Goal: Task Accomplishment & Management: Complete application form

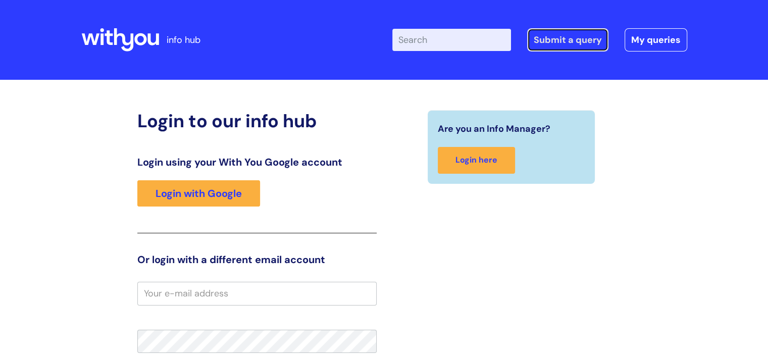
click at [562, 41] on link "Submit a query" at bounding box center [567, 39] width 81 height 23
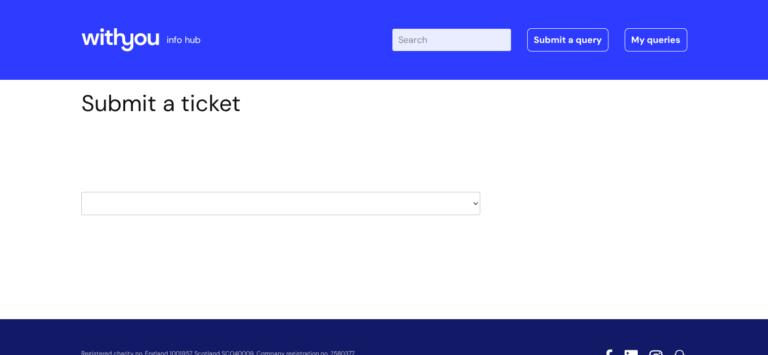
click at [220, 206] on select "HR / People IT and Support Clinical Drug Alerts Finance Accounts Data Support T…" at bounding box center [280, 203] width 399 height 23
select select "it_and_support"
click at [81, 192] on select "HR / People IT and Support Clinical Drug Alerts Finance Accounts Data Support T…" at bounding box center [280, 203] width 399 height 23
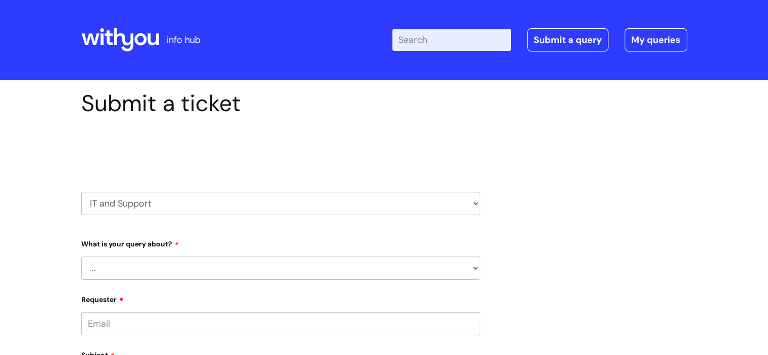
click at [172, 264] on select "... Mobile Phone Reset & MFA Accounts, Starters and Leavers IT Hardware issue I…" at bounding box center [280, 268] width 399 height 23
select select "Mobile Phone Reset & MFA"
click at [81, 257] on select "... Mobile Phone Reset & MFA Accounts, Starters and Leavers IT Hardware issue I…" at bounding box center [280, 268] width 399 height 23
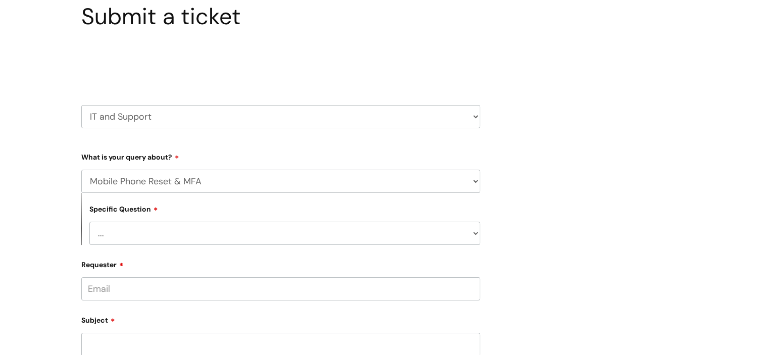
scroll to position [152, 0]
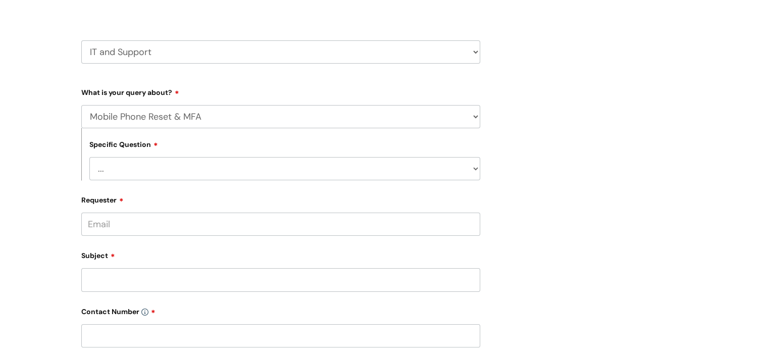
click at [148, 155] on div "Specific Question ... Support with Mobile Phone Reset & MFA" at bounding box center [280, 154] width 399 height 52
click at [140, 169] on select "... Support with Mobile Phone Reset & MFA" at bounding box center [284, 168] width 391 height 23
select select "Support with Mobile Phone Reset & MFA"
click at [89, 157] on select "... Support with Mobile Phone Reset & MFA" at bounding box center [284, 168] width 391 height 23
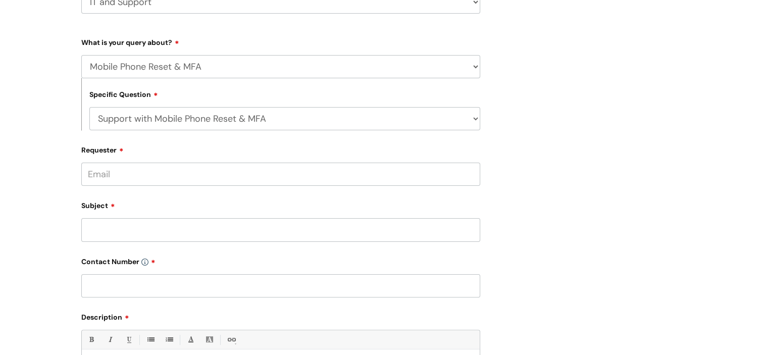
scroll to position [253, 0]
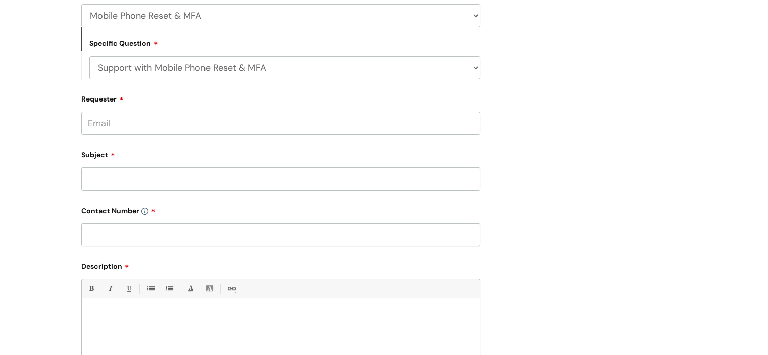
click at [124, 124] on input "Requester" at bounding box center [280, 123] width 399 height 23
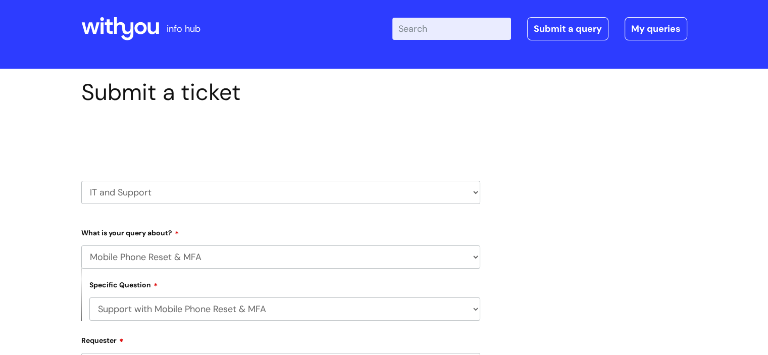
scroll to position [0, 0]
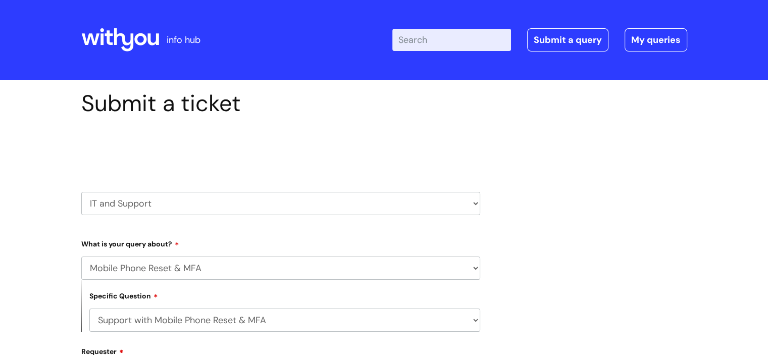
click at [99, 28] on icon at bounding box center [120, 40] width 78 height 24
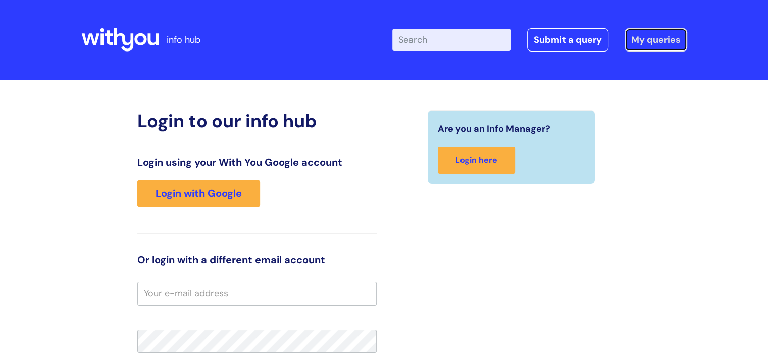
click at [662, 39] on link "My queries" at bounding box center [656, 39] width 63 height 23
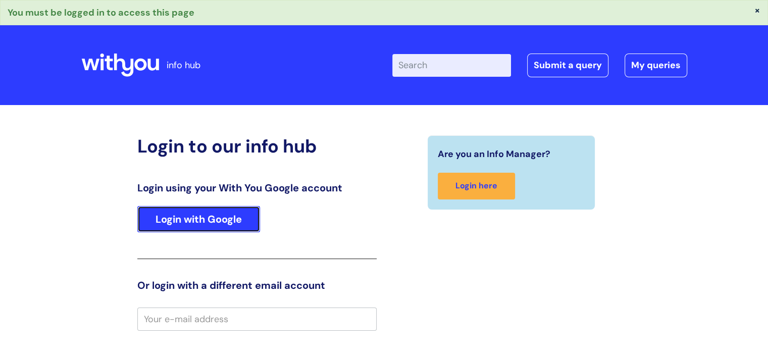
click at [204, 219] on link "Login with Google" at bounding box center [198, 219] width 123 height 26
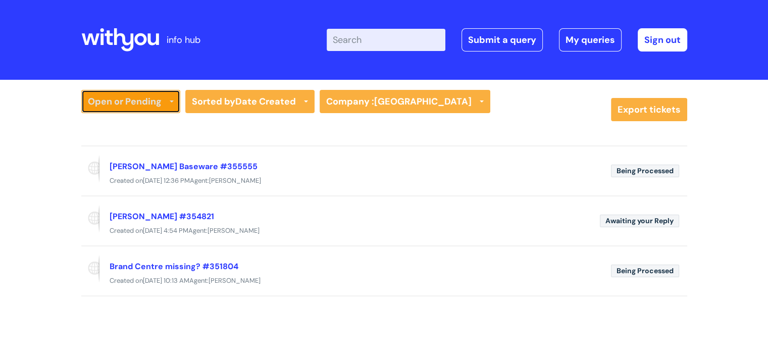
click at [166, 101] on link "Open or Pending" at bounding box center [130, 101] width 99 height 23
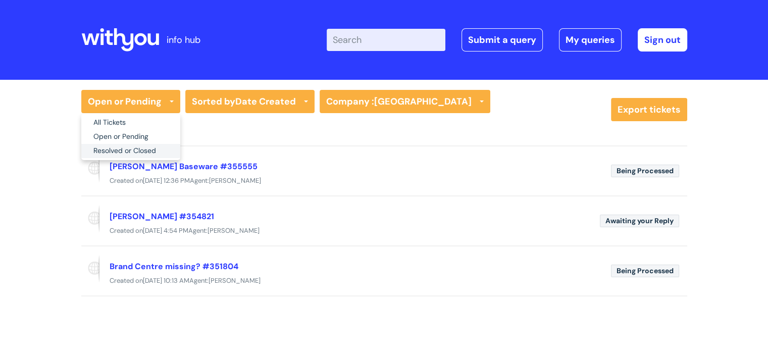
click at [137, 152] on link "Resolved or Closed" at bounding box center [130, 151] width 99 height 14
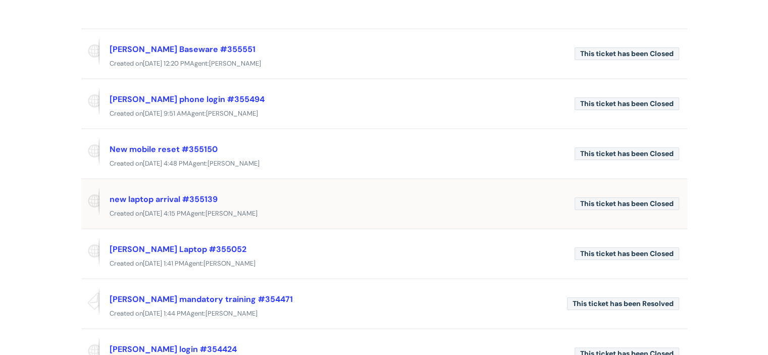
scroll to position [152, 0]
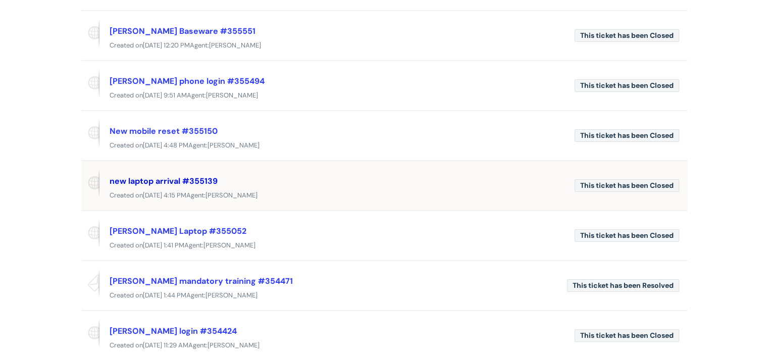
click at [172, 182] on link "new laptop arrival #355139" at bounding box center [164, 181] width 108 height 11
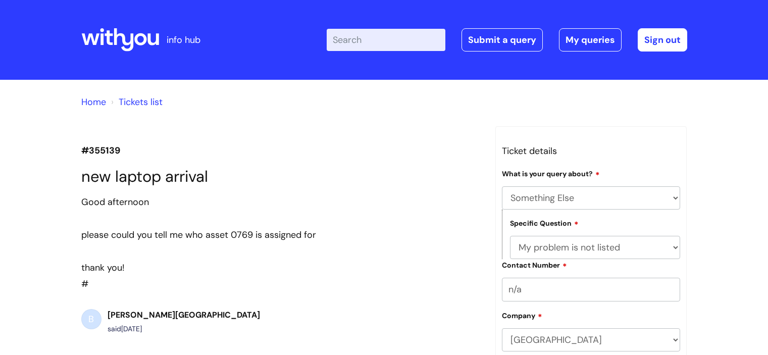
select select "Something Else"
select select "My problem is not listed"
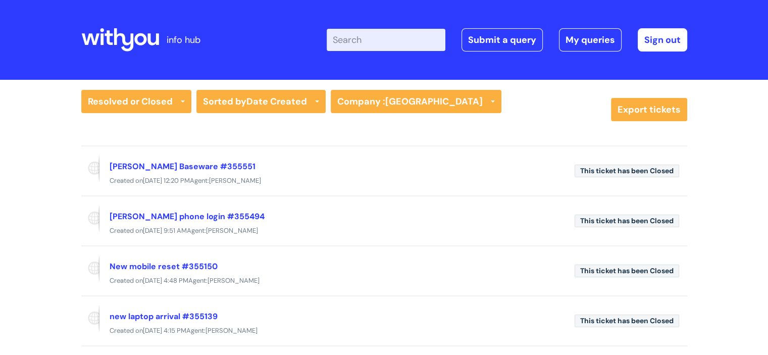
drag, startPoint x: 547, startPoint y: 81, endPoint x: 541, endPoint y: 74, distance: 9.3
click at [506, 45] on link "Submit a query" at bounding box center [502, 39] width 81 height 23
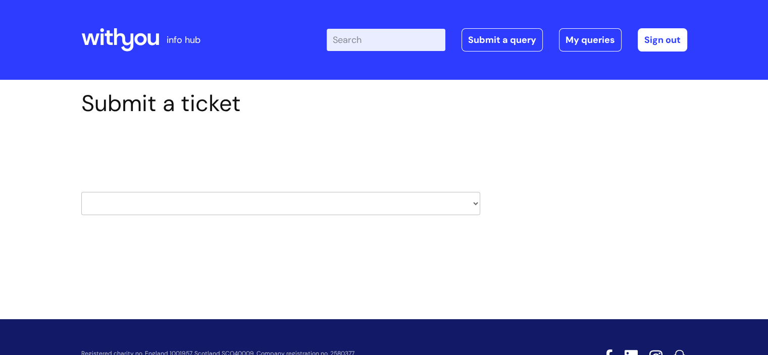
click at [272, 209] on select "HR / People IT and Support Clinical Drug Alerts Finance Accounts Data Support T…" at bounding box center [280, 203] width 399 height 23
select select "it_and_support"
click at [81, 192] on select "HR / People IT and Support Clinical Drug Alerts Finance Accounts Data Support T…" at bounding box center [280, 203] width 399 height 23
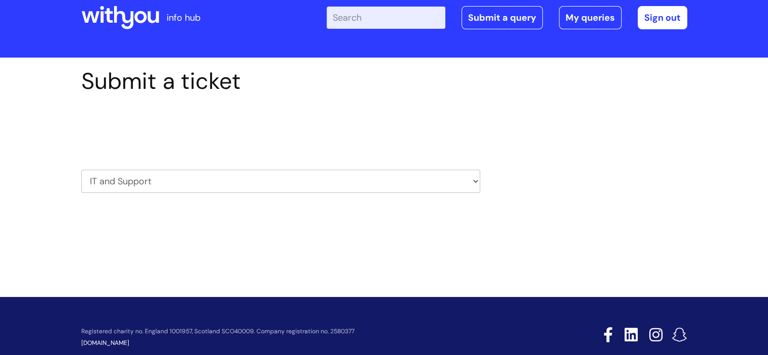
scroll to position [44, 0]
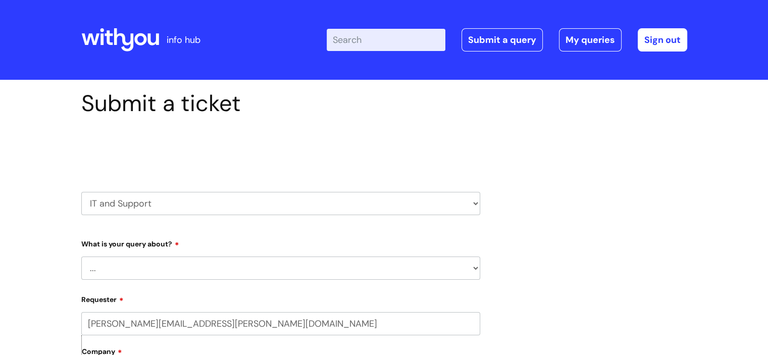
click at [183, 266] on select "... Mobile Phone Reset & MFA Accounts, Starters and Leavers IT Hardware issue I…" at bounding box center [280, 268] width 399 height 23
select select "IT Hardware issue"
click at [81, 257] on select "... Mobile Phone Reset & MFA Accounts, Starters and Leavers IT Hardware issue I…" at bounding box center [280, 268] width 399 height 23
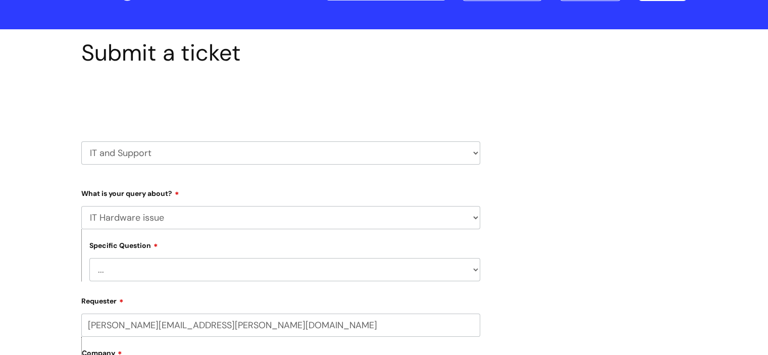
scroll to position [101, 0]
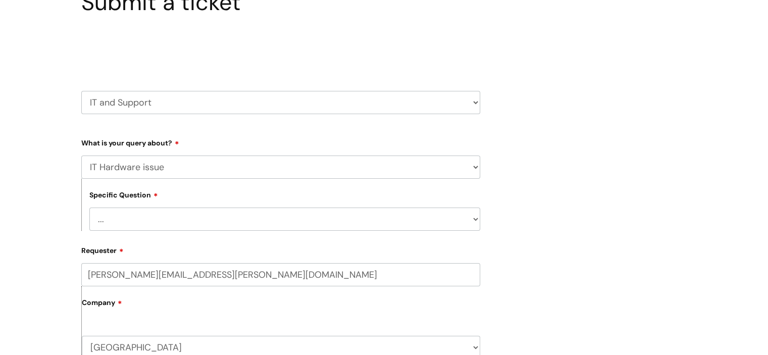
click at [158, 218] on select "... I need a new or replacement ... I’m waiting for new or replacement hardware…" at bounding box center [284, 219] width 391 height 23
select select "I need a new or replacement ..."
click at [89, 208] on select "... I need a new or replacement ... I’m waiting for new or replacement hardware…" at bounding box center [284, 219] width 391 height 23
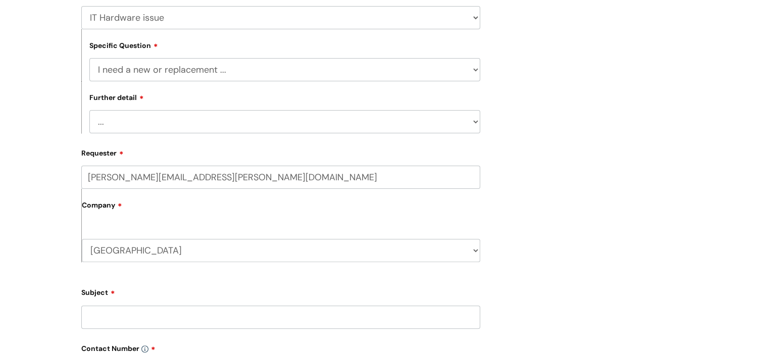
scroll to position [253, 0]
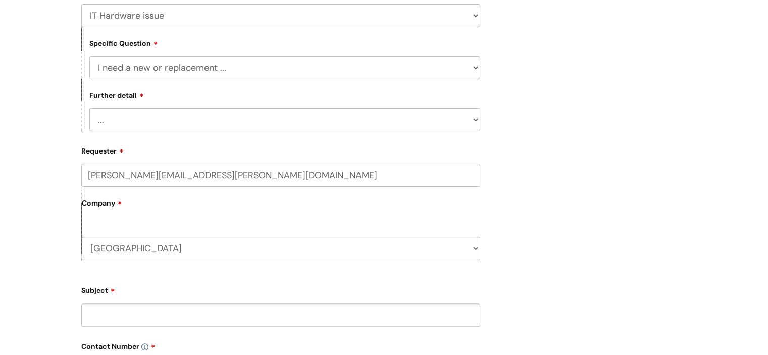
click at [162, 126] on select "... Another sort of cable Anything else Monitor Mouse/keyboard Port replicator …" at bounding box center [284, 119] width 391 height 23
select select "Anything else"
click at [89, 109] on select "... Another sort of cable Anything else Monitor Mouse/keyboard Port replicator …" at bounding box center [284, 119] width 391 height 23
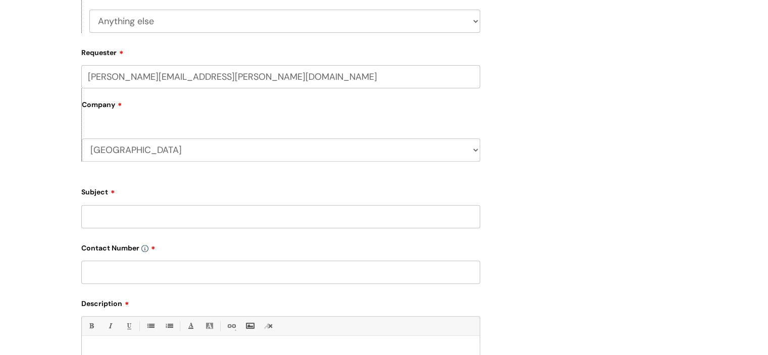
scroll to position [354, 0]
click at [147, 217] on input "Subject" at bounding box center [280, 214] width 399 height 23
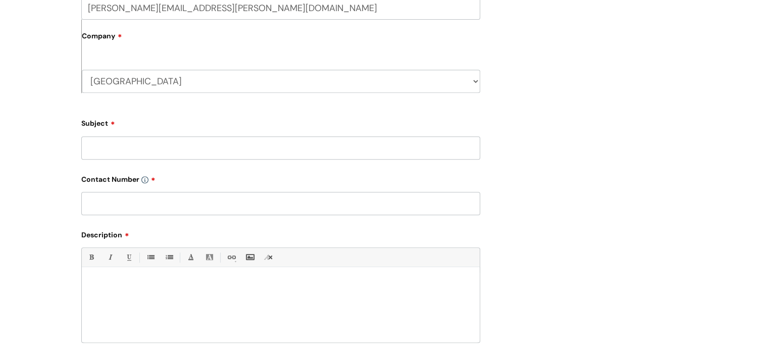
scroll to position [455, 0]
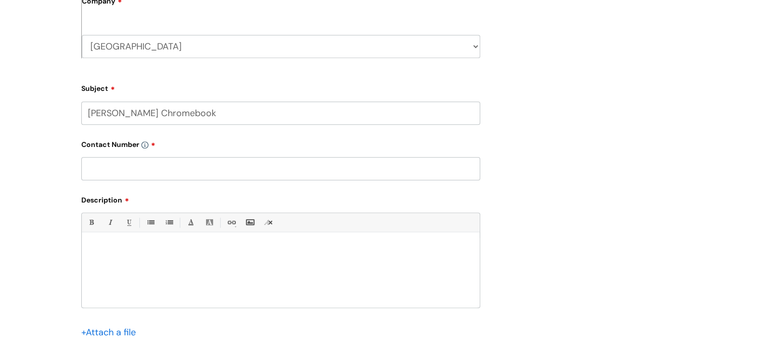
type input "Lauren Coe Chromebook"
type input "n/a"
click at [195, 267] on link "04683" at bounding box center [202, 268] width 18 height 8
drag, startPoint x: 196, startPoint y: 268, endPoint x: 180, endPoint y: 268, distance: 16.2
click at [193, 268] on link "04683" at bounding box center [202, 268] width 18 height 8
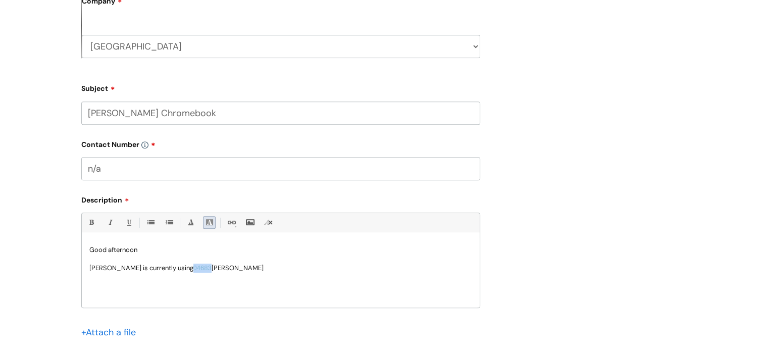
click at [206, 224] on link "Back Color" at bounding box center [209, 222] width 13 height 13
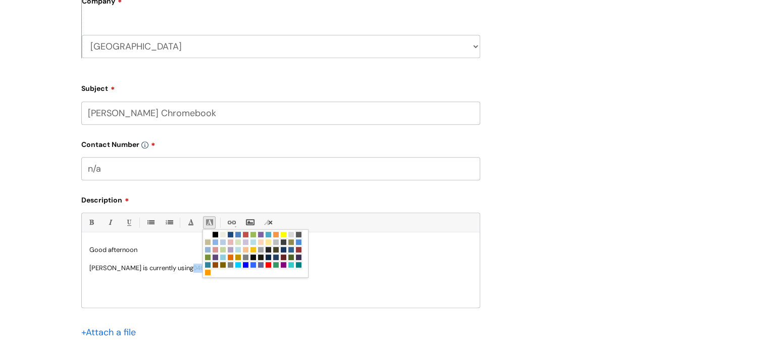
click at [216, 234] on link at bounding box center [216, 235] width 8 height 8
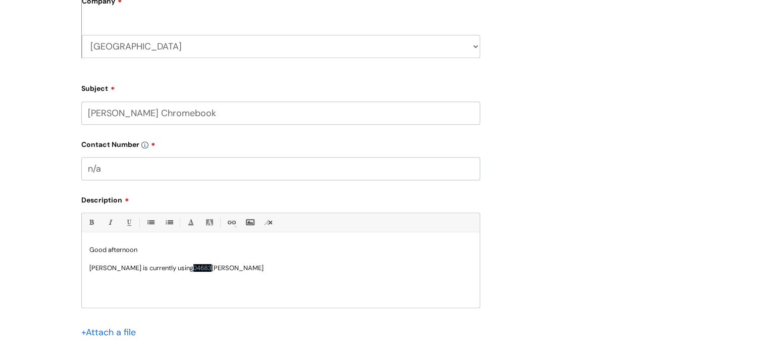
click at [212, 266] on p "Lauren Coe is currently using 04683 howe" at bounding box center [280, 268] width 383 height 9
drag, startPoint x: 196, startPoint y: 268, endPoint x: 180, endPoint y: 268, distance: 16.7
click at [180, 268] on p "Lauren Coe is currently using 04683 howe" at bounding box center [280, 268] width 383 height 9
click at [192, 220] on link "Font Color" at bounding box center [190, 222] width 13 height 13
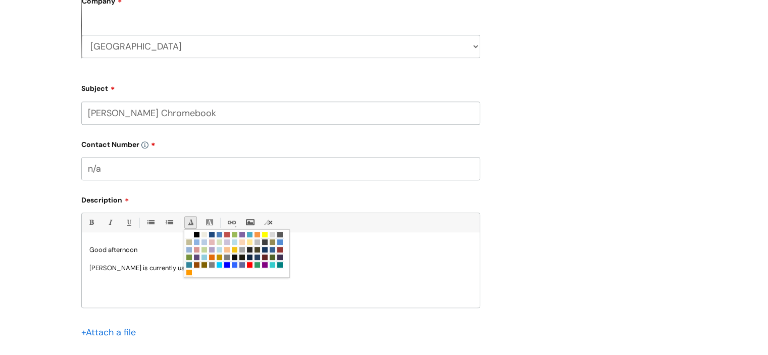
click at [196, 234] on link at bounding box center [197, 235] width 8 height 8
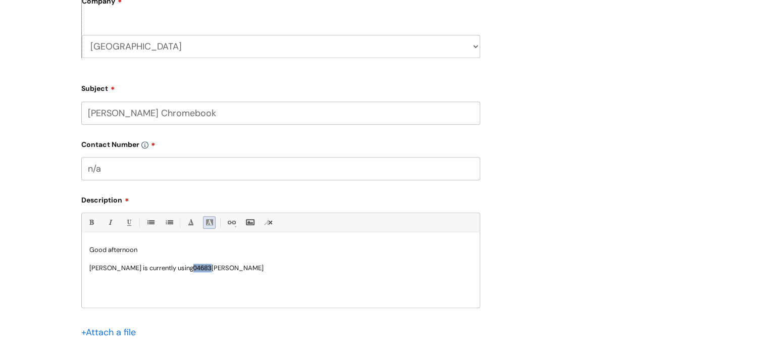
click at [209, 221] on link "Back Color" at bounding box center [209, 222] width 13 height 13
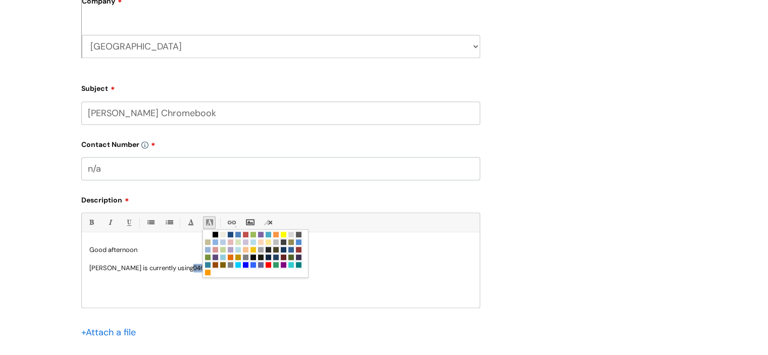
click at [208, 233] on link at bounding box center [208, 235] width 8 height 8
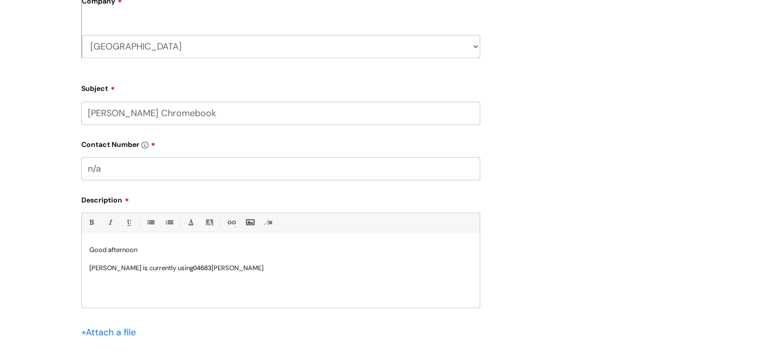
click at [226, 264] on p at bounding box center [280, 259] width 383 height 9
click at [227, 271] on p "Lauren Coe is currently using 04683 howe" at bounding box center [280, 268] width 383 height 9
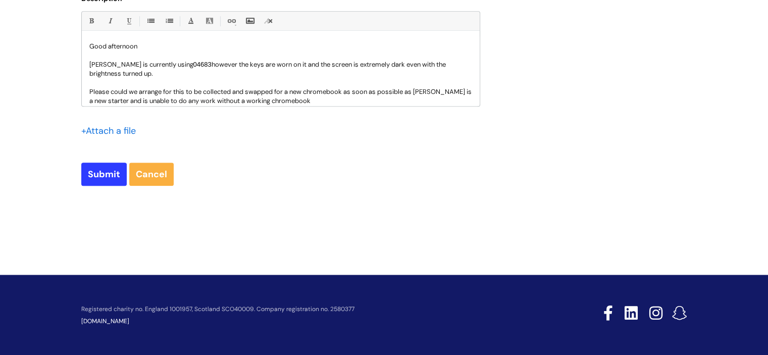
scroll to position [657, 0]
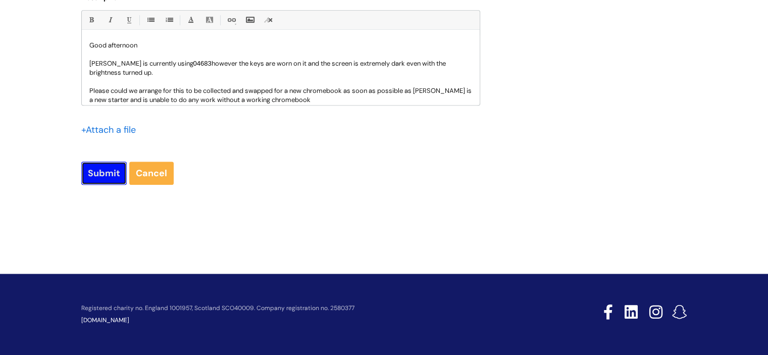
click at [103, 167] on input "Submit" at bounding box center [103, 173] width 45 height 23
type input "Please Wait..."
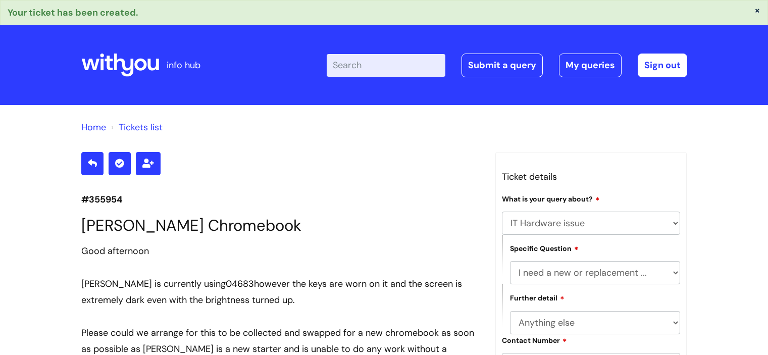
select select "IT Hardware issue"
select select "I need a new or replacement ..."
select select "Anything else"
drag, startPoint x: 370, startPoint y: 203, endPoint x: 496, endPoint y: 113, distance: 155.7
click at [370, 203] on p "#355954" at bounding box center [280, 199] width 399 height 16
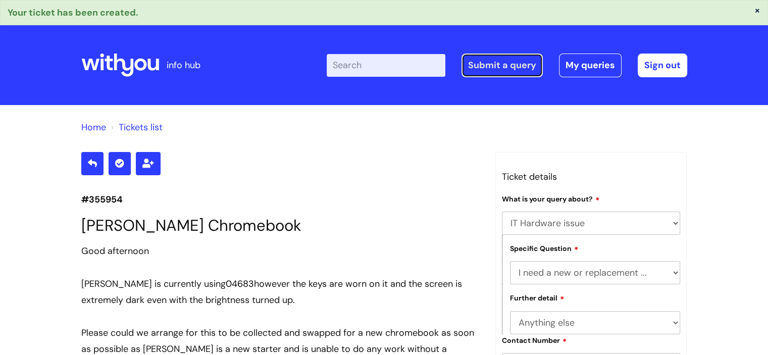
click at [518, 60] on link "Submit a query" at bounding box center [502, 65] width 81 height 23
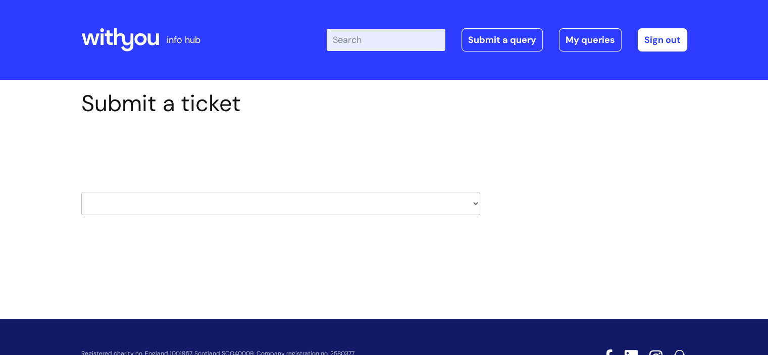
click at [259, 201] on select "HR / People IT and Support Clinical Drug Alerts Finance Accounts Data Support T…" at bounding box center [280, 203] width 399 height 23
select select "it_and_support"
click at [81, 192] on select "HR / People IT and Support Clinical Drug Alerts Finance Accounts Data Support T…" at bounding box center [280, 203] width 399 height 23
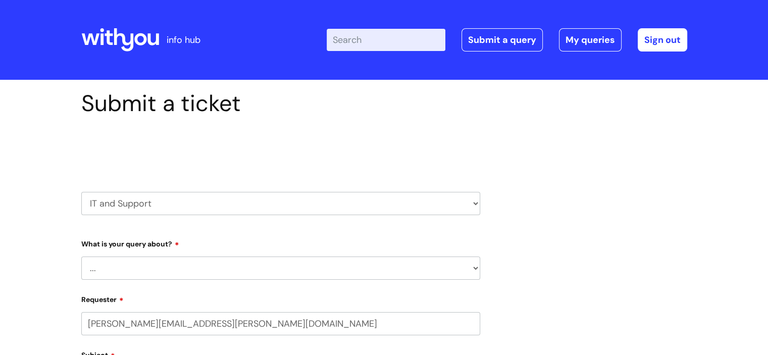
click at [153, 264] on select "... Mobile Phone Reset & MFA Accounts, Starters and Leavers IT Hardware issue I…" at bounding box center [280, 268] width 399 height 23
select select "80004157231"
select select "Mobile Phone Reset & MFA"
click at [81, 257] on select "... Mobile Phone Reset & MFA Accounts, Starters and Leavers IT Hardware issue I…" at bounding box center [280, 268] width 399 height 23
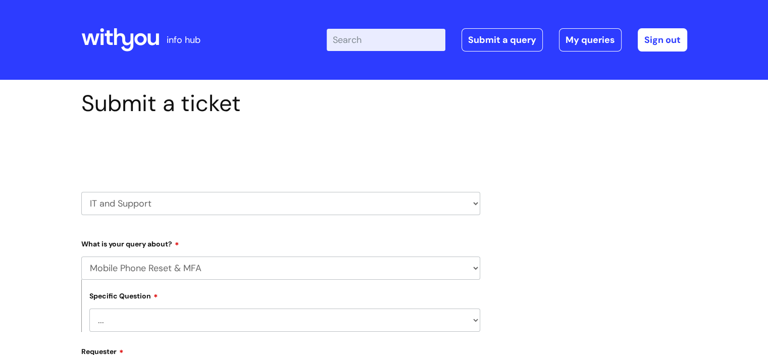
click at [154, 321] on select "... Support with Mobile Phone Reset & MFA" at bounding box center [284, 320] width 391 height 23
select select "Support with Mobile Phone Reset & MFA"
click at [89, 309] on select "... Support with Mobile Phone Reset & MFA" at bounding box center [284, 320] width 391 height 23
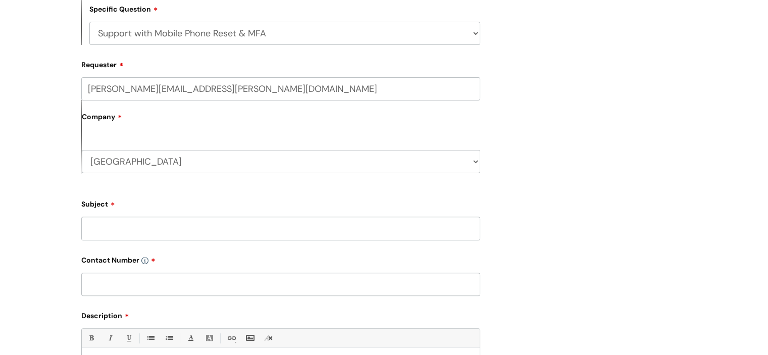
scroll to position [354, 0]
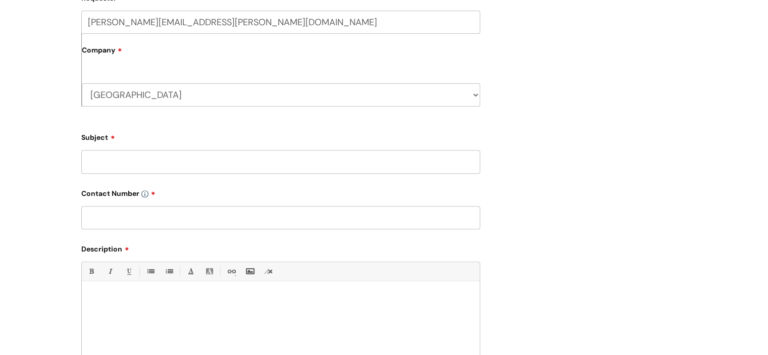
click at [125, 162] on input "Subject" at bounding box center [280, 161] width 399 height 23
type input "phone reset and reallocation"
type input "n/a"
click at [160, 319] on div at bounding box center [281, 322] width 398 height 70
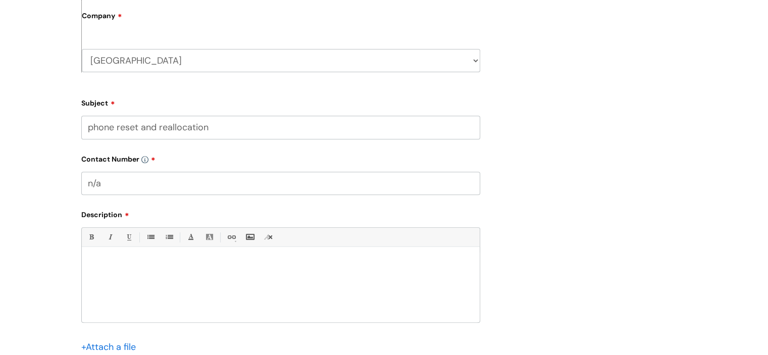
scroll to position [404, 0]
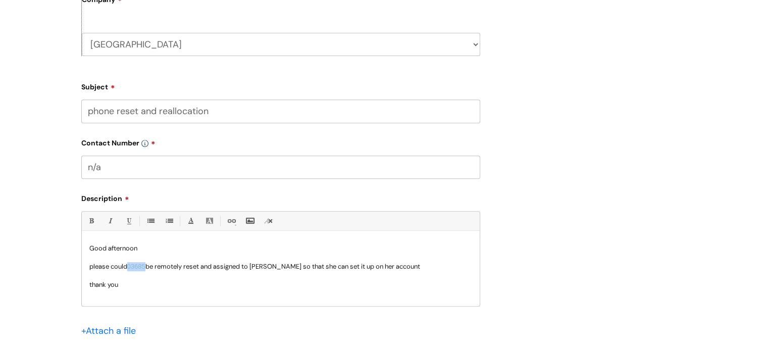
drag, startPoint x: 147, startPoint y: 267, endPoint x: 130, endPoint y: 268, distance: 16.7
click at [130, 268] on p "please could 03685 be remotely reset and assigned to Lauren Coe so that she can…" at bounding box center [280, 266] width 383 height 9
click at [190, 221] on link "Font Color" at bounding box center [190, 221] width 13 height 13
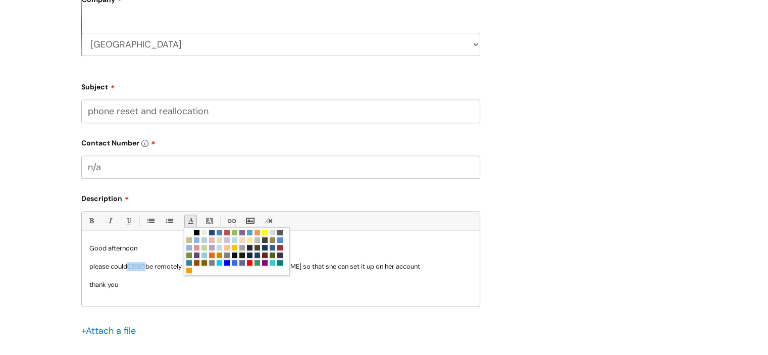
click at [196, 232] on link at bounding box center [197, 233] width 8 height 8
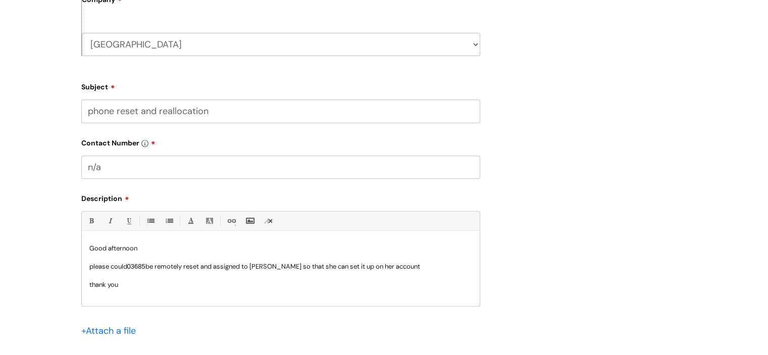
click at [167, 270] on p "please could 03685 be remotely reset and assigned to Lauren Coe so that she can…" at bounding box center [280, 266] width 383 height 9
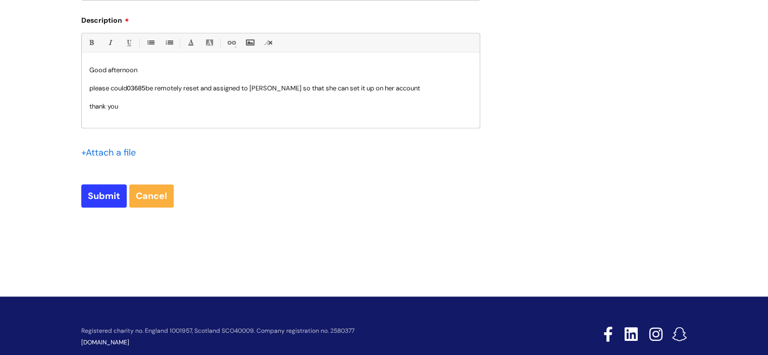
scroll to position [605, 0]
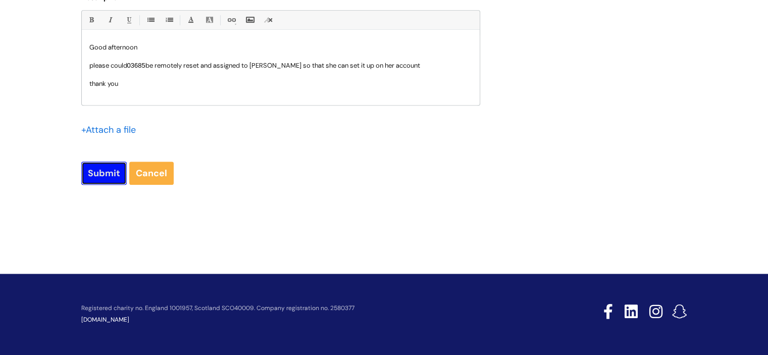
click at [94, 175] on input "Submit" at bounding box center [103, 173] width 45 height 23
type input "Please Wait..."
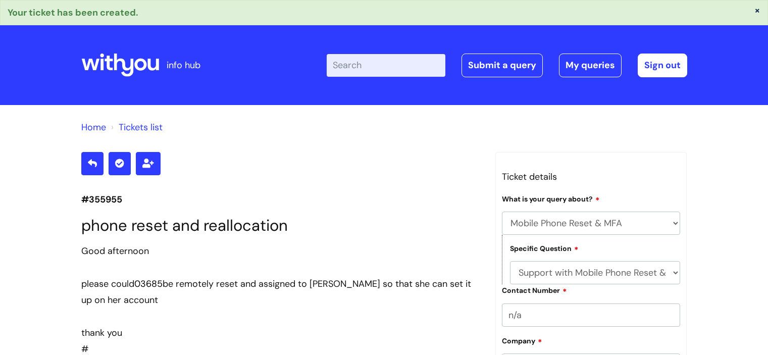
select select "Mobile Phone Reset & MFA"
select select "Support with Mobile Phone Reset & MFA"
